Goal: Task Accomplishment & Management: Use online tool/utility

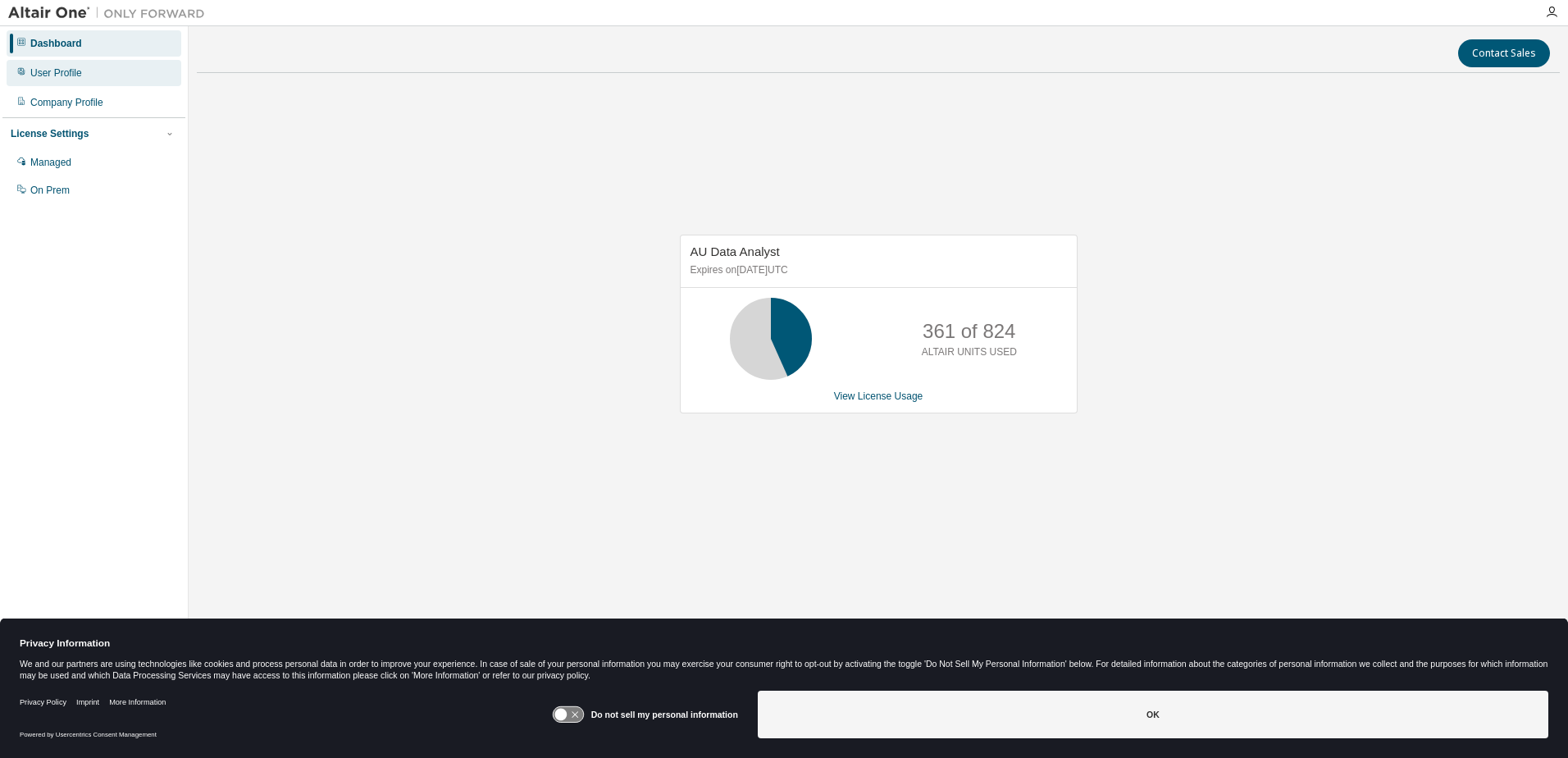
click at [60, 80] on div "User Profile" at bounding box center [94, 72] width 175 height 26
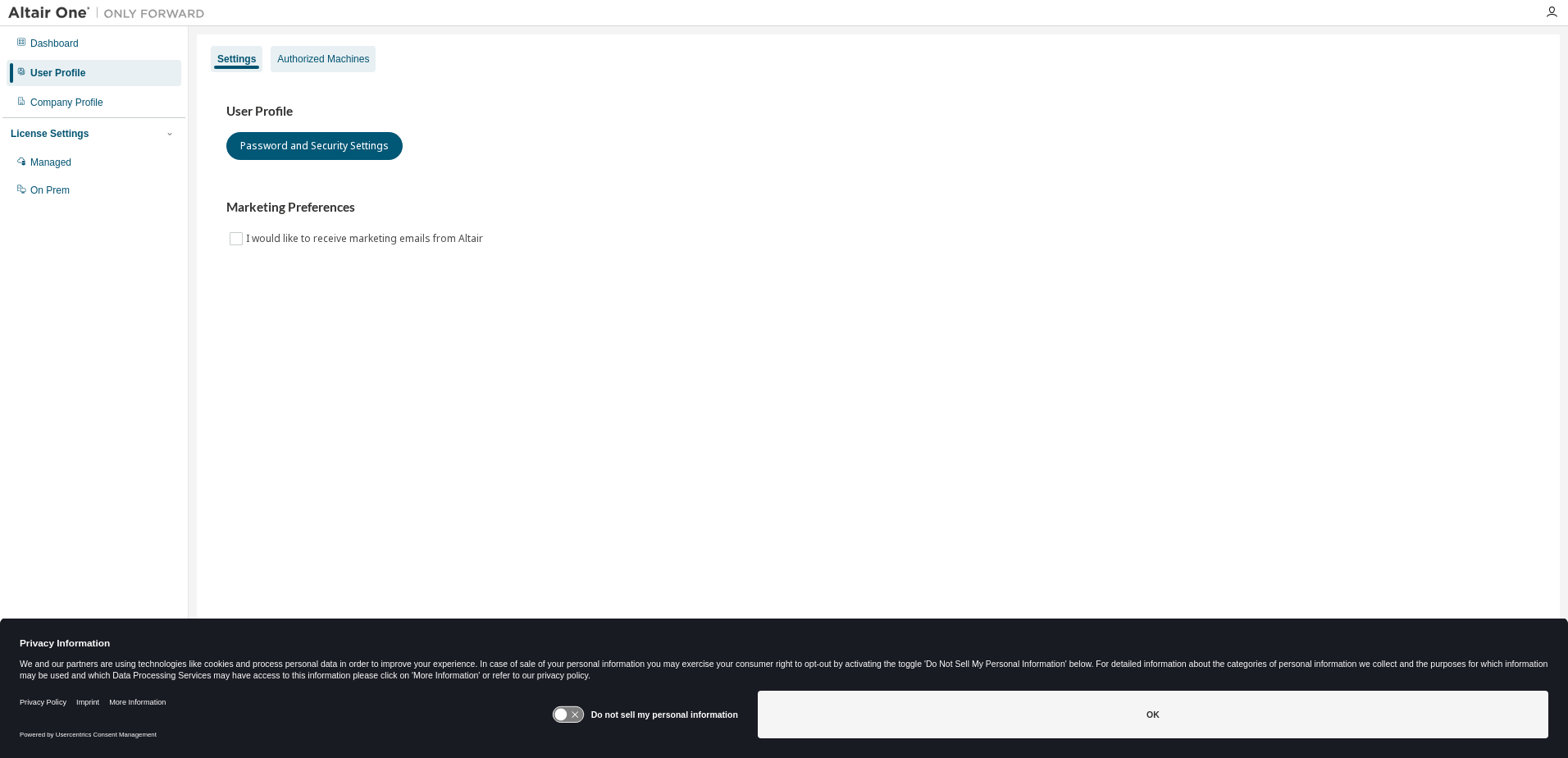
click at [310, 58] on div "Authorized Machines" at bounding box center [323, 59] width 92 height 13
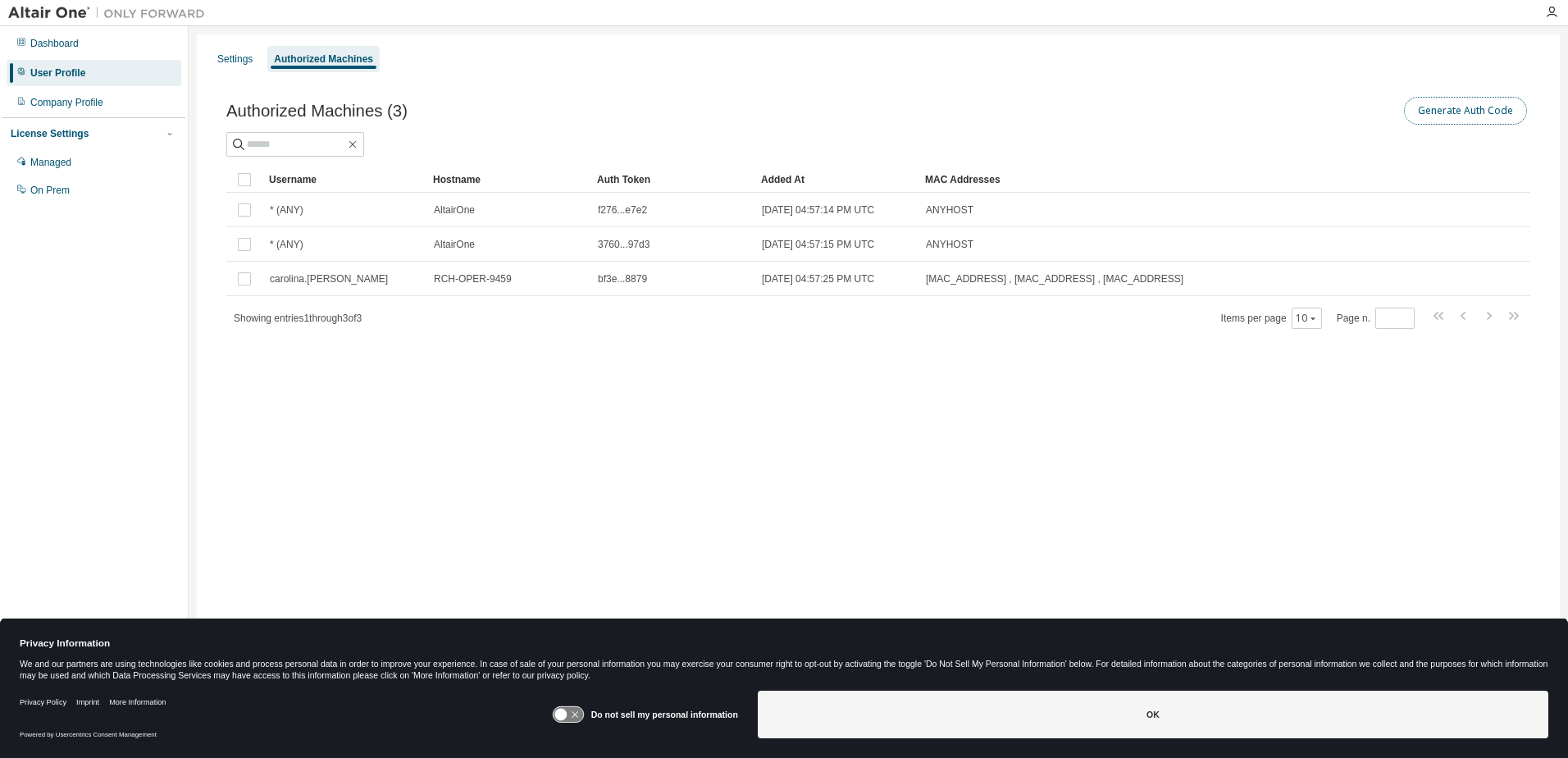
click at [1454, 113] on button "Generate Auth Code" at bounding box center [1466, 110] width 123 height 28
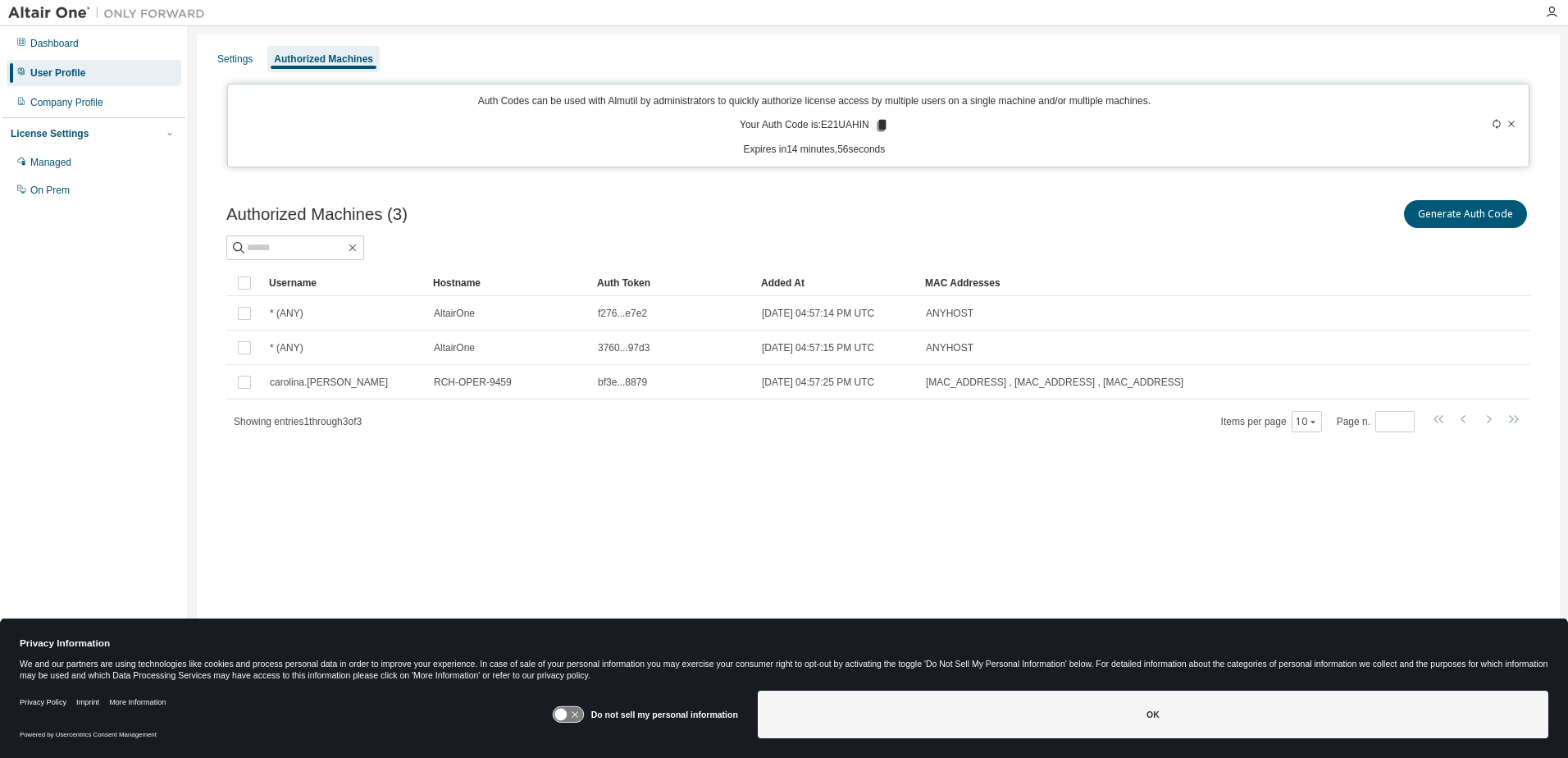
click at [850, 120] on p "Your Auth Code is: E21UAHIN" at bounding box center [815, 126] width 149 height 15
copy p "E21UAHIN"
click at [1127, 144] on p "Expires in 12 minutes, 23 seconds" at bounding box center [815, 150] width 1154 height 14
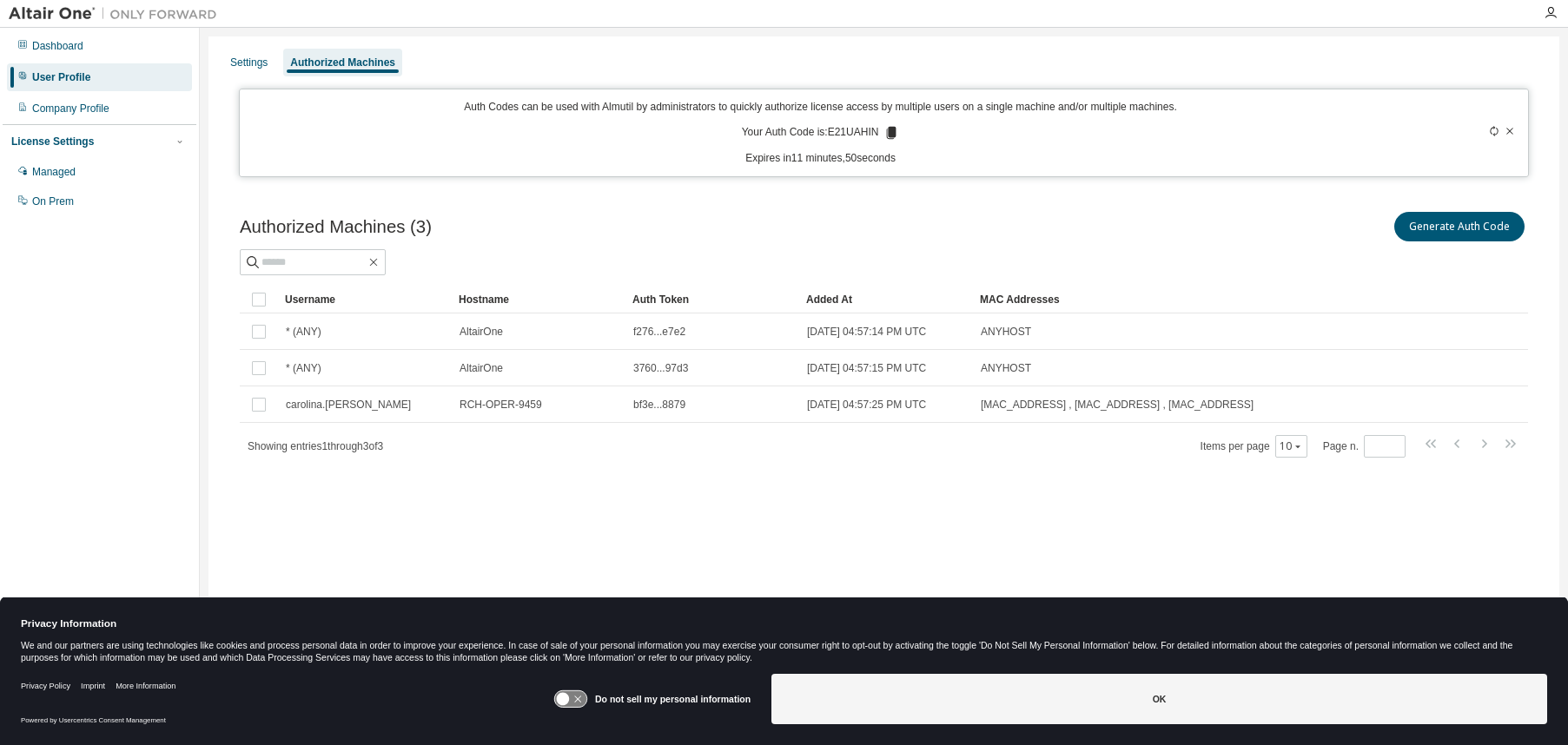
click at [150, 229] on div "Dashboard User Profile Company Profile License Settings Managed On Prem" at bounding box center [100, 345] width 194 height 630
click at [87, 342] on div "Dashboard User Profile Company Profile License Settings Managed On Prem" at bounding box center [100, 345] width 194 height 630
click at [60, 27] on div at bounding box center [784, 13] width 1568 height 28
click at [68, 43] on div "Dashboard" at bounding box center [58, 46] width 52 height 14
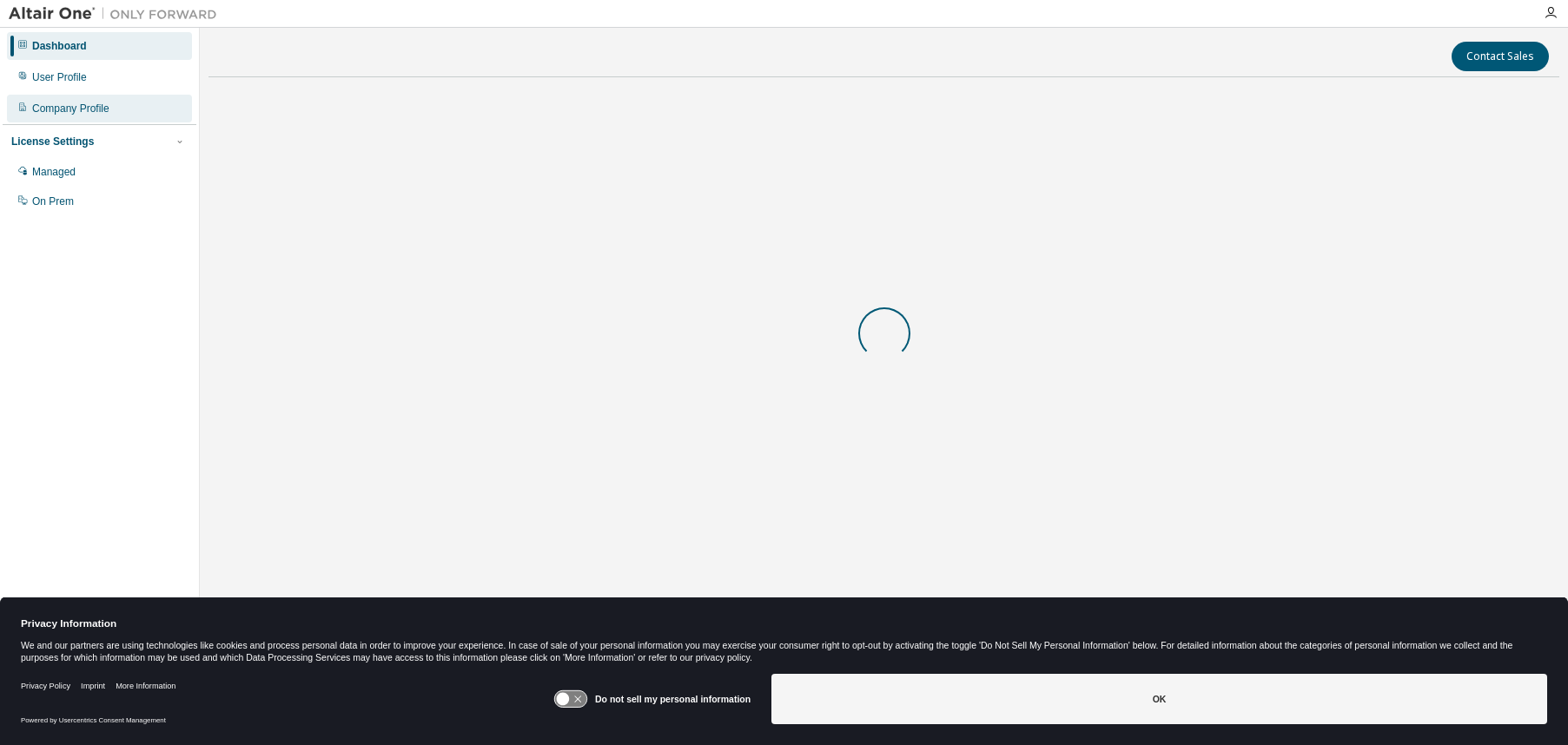
click at [78, 106] on div "Company Profile" at bounding box center [70, 108] width 77 height 14
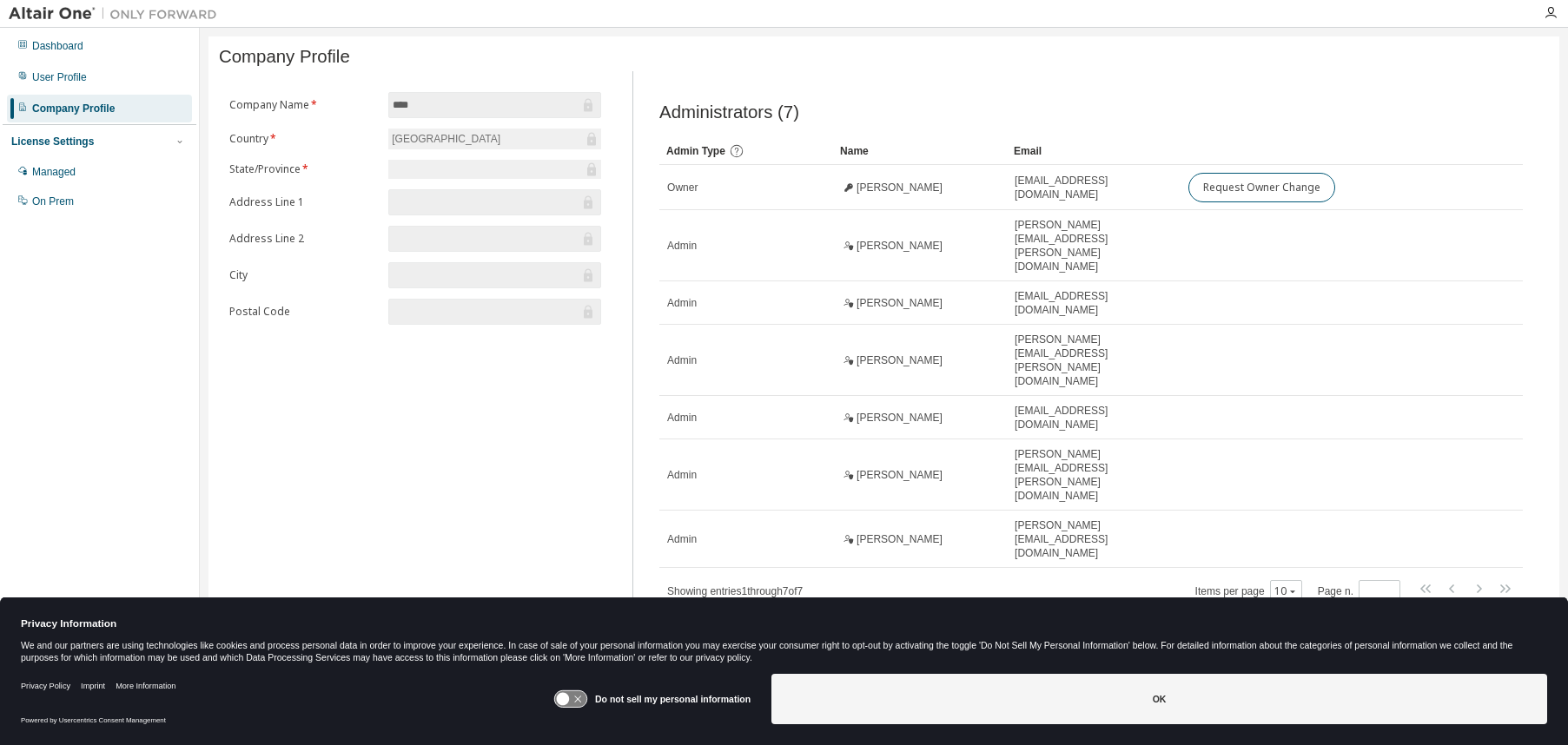
click at [1455, 67] on div "Company Profile" at bounding box center [883, 57] width 1330 height 20
